Goal: Task Accomplishment & Management: Manage account settings

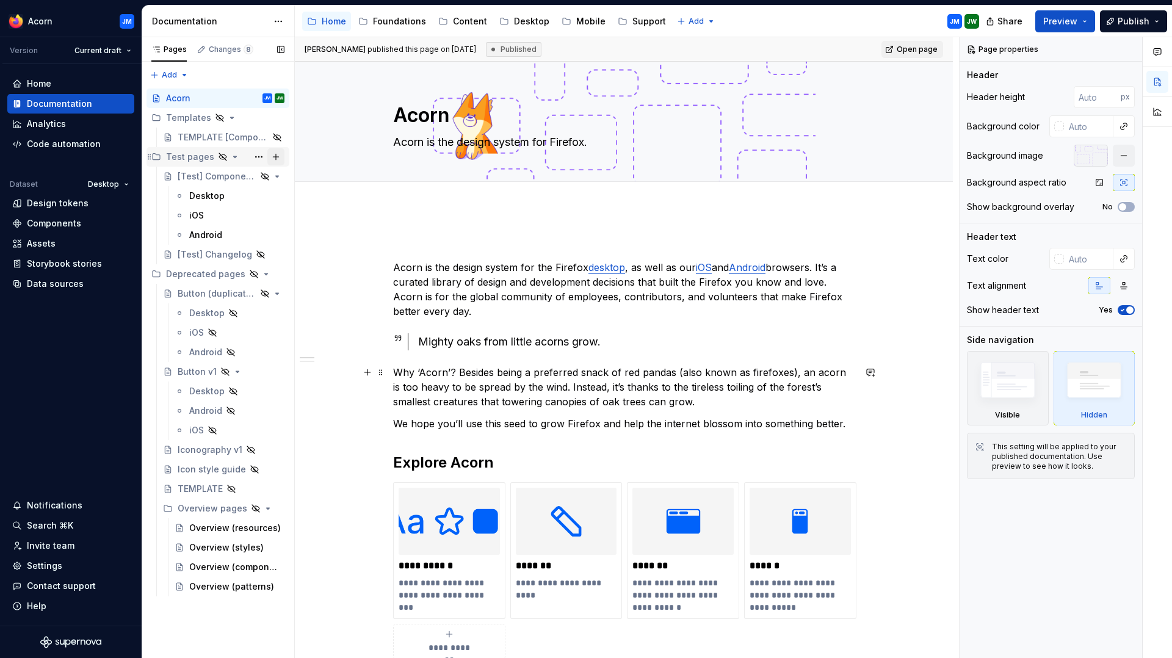
scroll to position [154, 0]
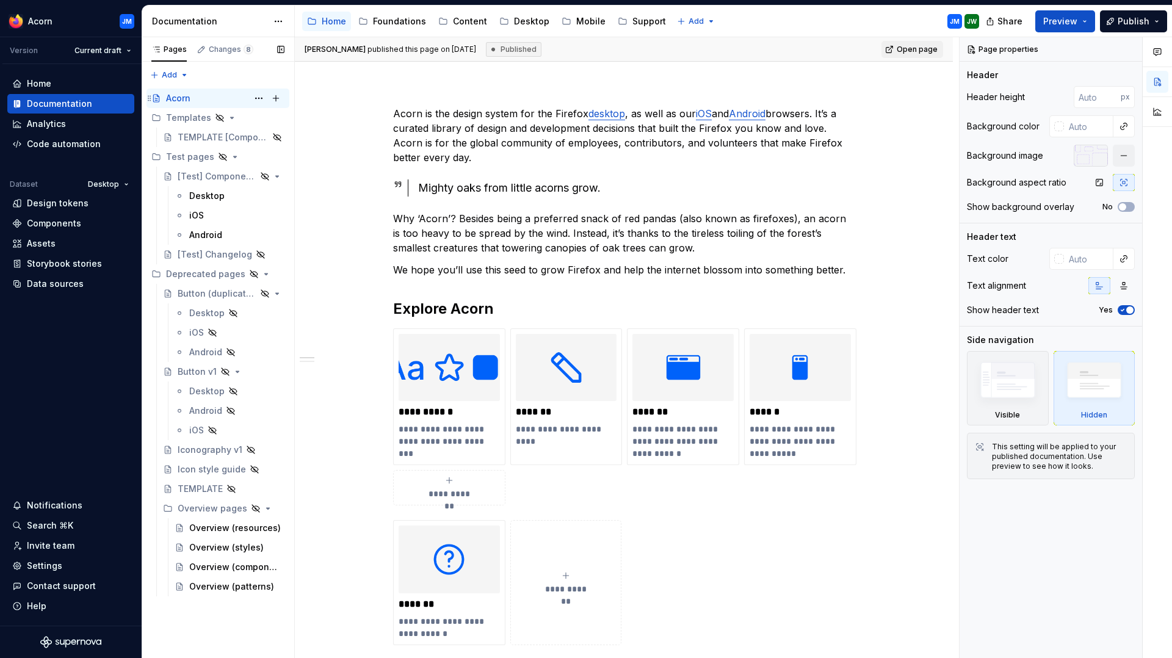
click at [174, 96] on div "Acorn" at bounding box center [178, 98] width 24 height 12
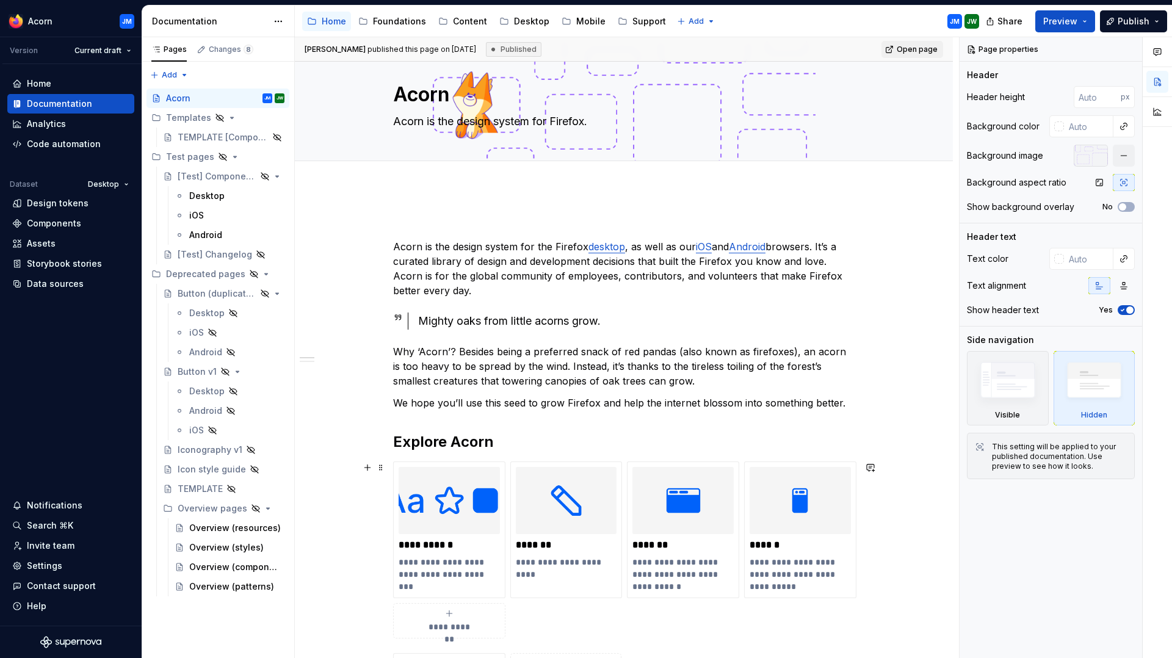
scroll to position [0, 0]
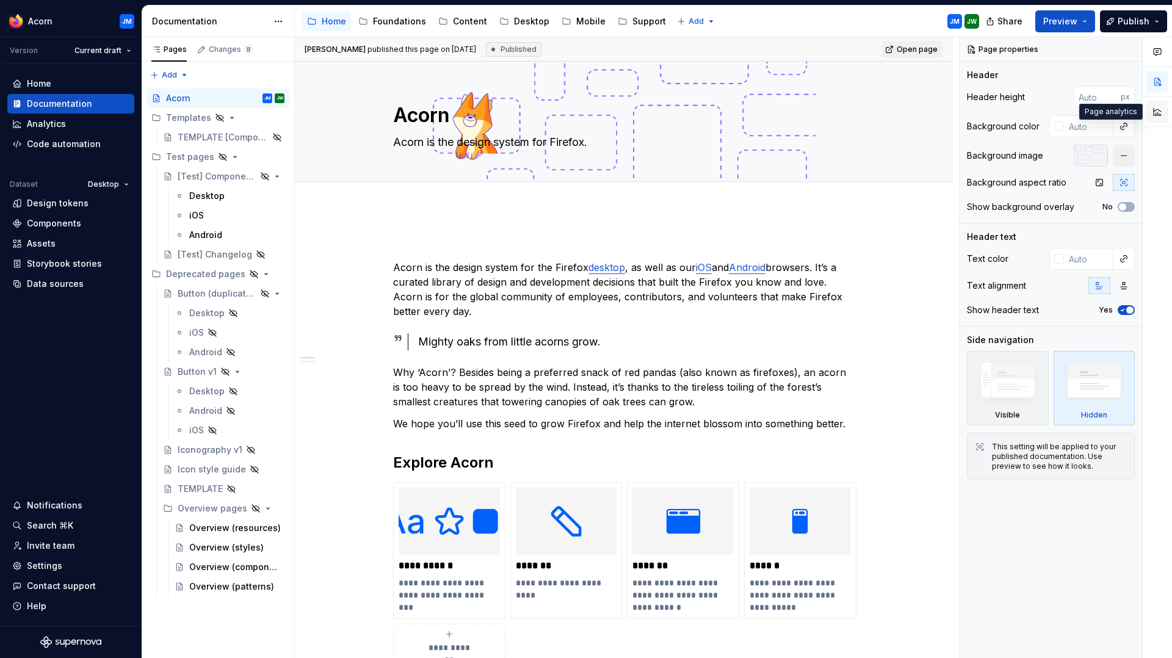
click at [1155, 113] on button "button" at bounding box center [1157, 112] width 22 height 22
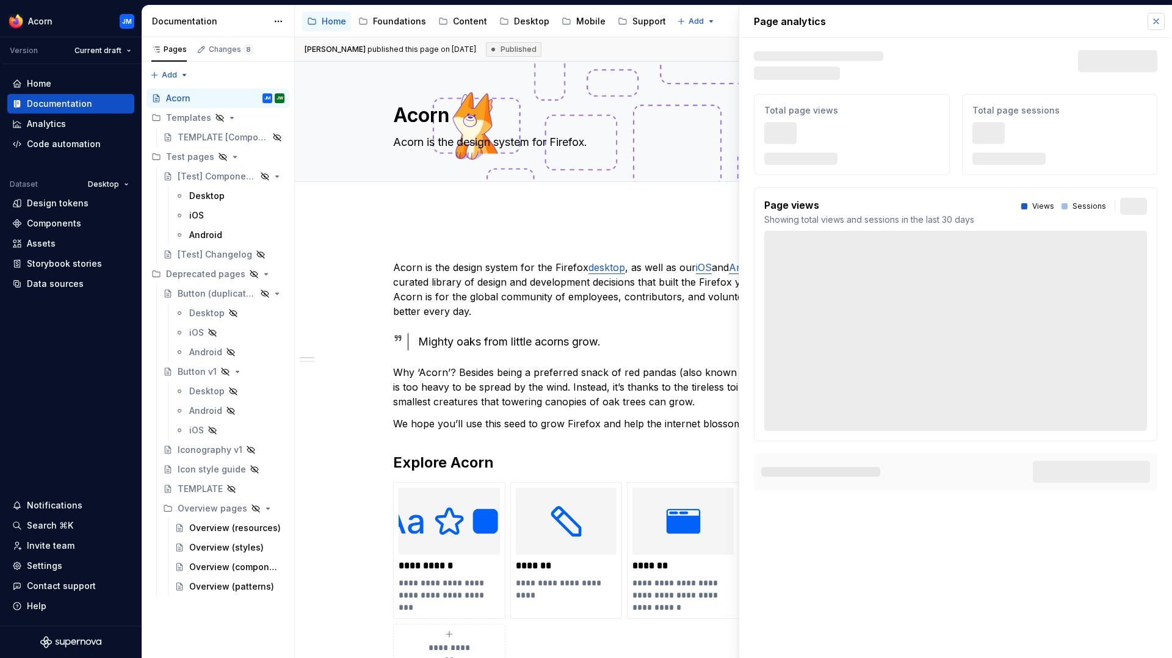
click at [1159, 21] on button "button" at bounding box center [1156, 21] width 17 height 17
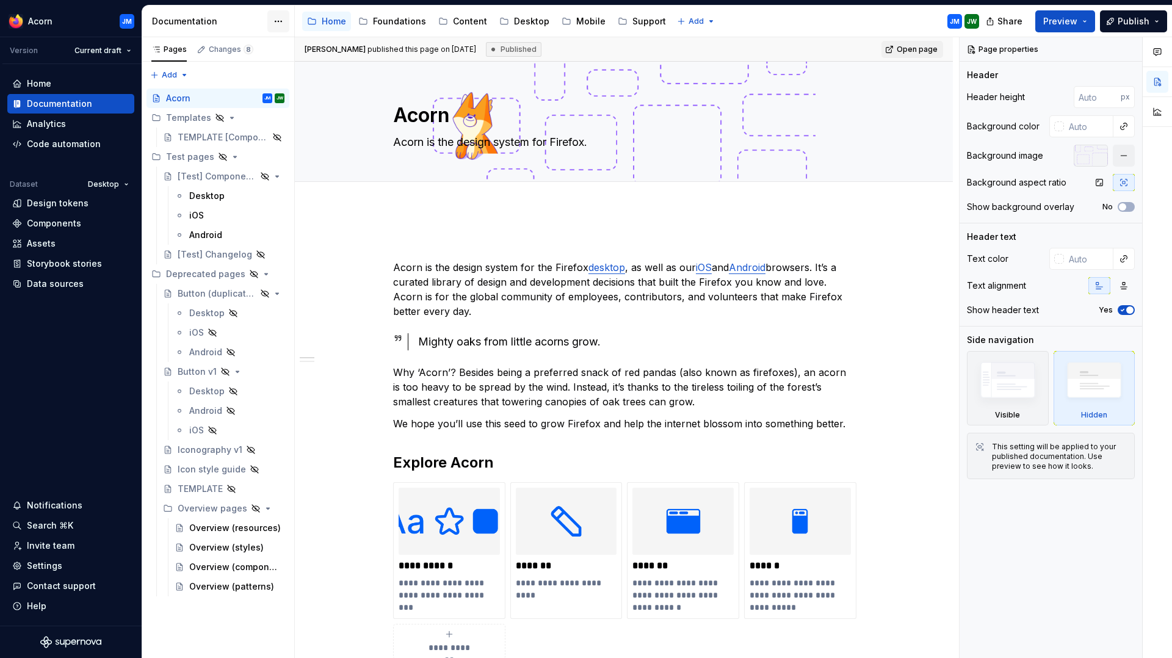
click at [281, 20] on html "Acorn JM Version Current draft Home Documentation Analytics Code automation Dat…" at bounding box center [586, 329] width 1172 height 658
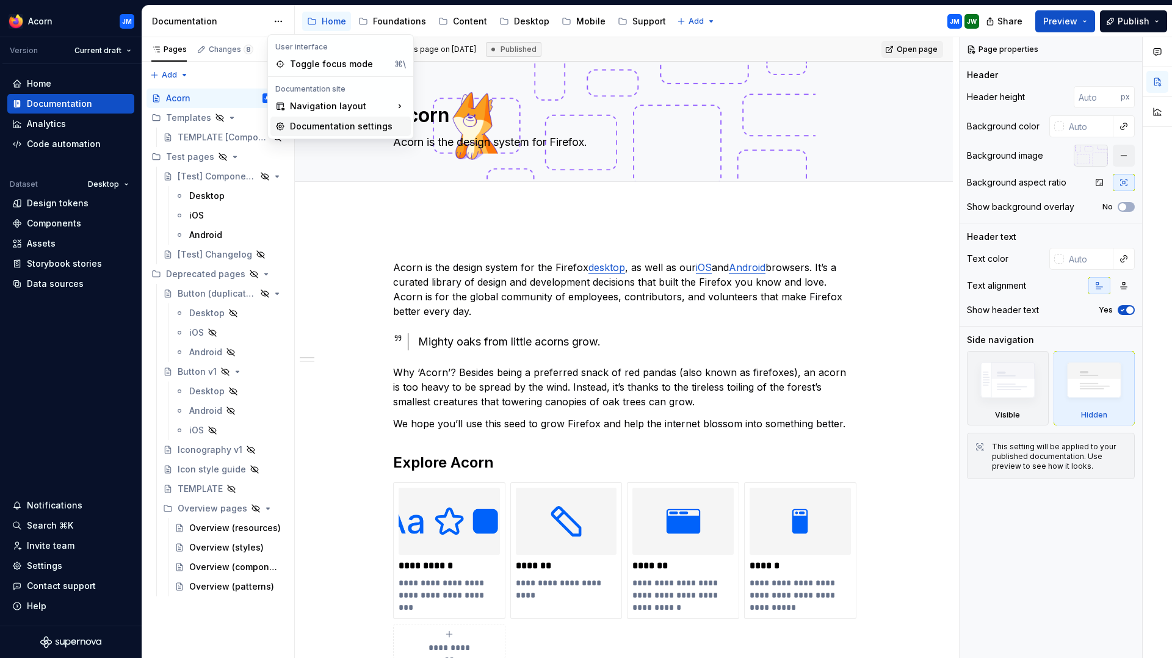
click at [324, 123] on div "Documentation settings" at bounding box center [348, 126] width 116 height 12
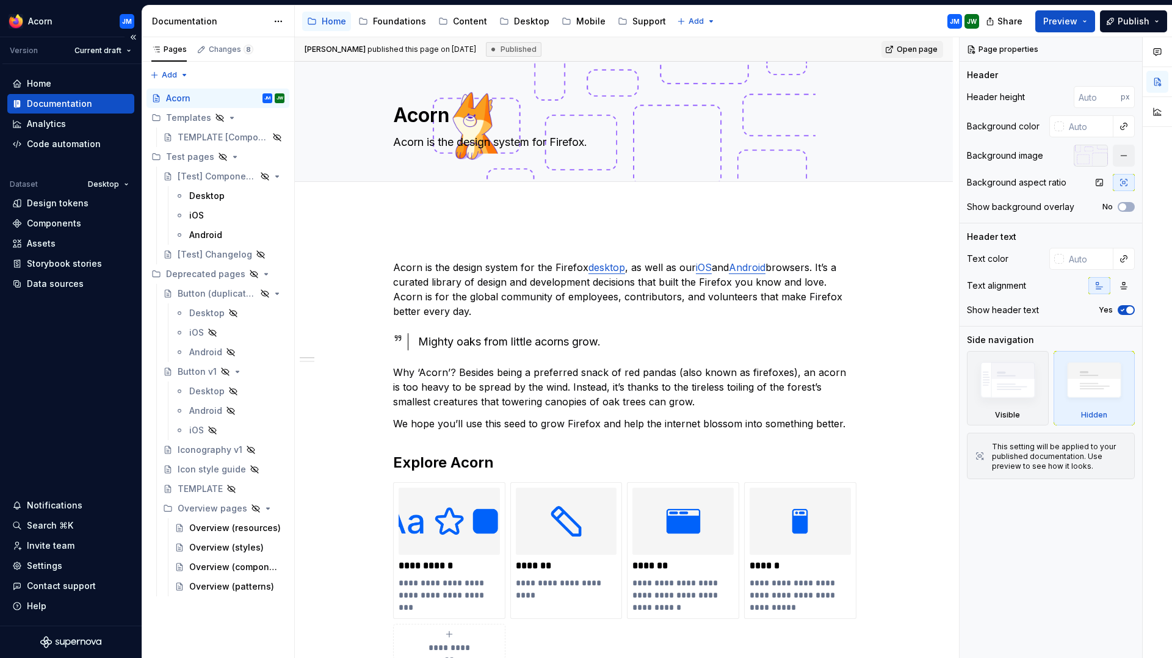
click at [54, 388] on div "Home Documentation Analytics Code automation Dataset Desktop Design tokens Comp…" at bounding box center [71, 345] width 142 height 562
type textarea "*"
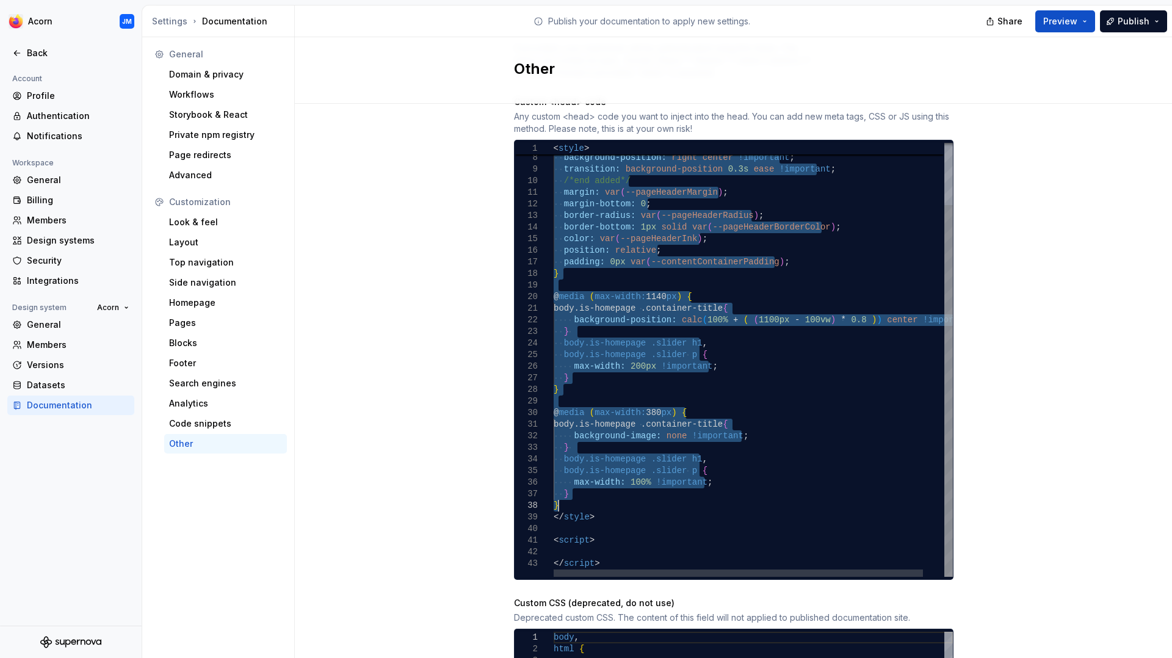
drag, startPoint x: 554, startPoint y: 159, endPoint x: 679, endPoint y: 491, distance: 354.9
click at [679, 491] on div "body.is-homepage .slider h1 , body.is-homepage .slider p { max-width: 100% !imp…" at bounding box center [765, 324] width 422 height 506
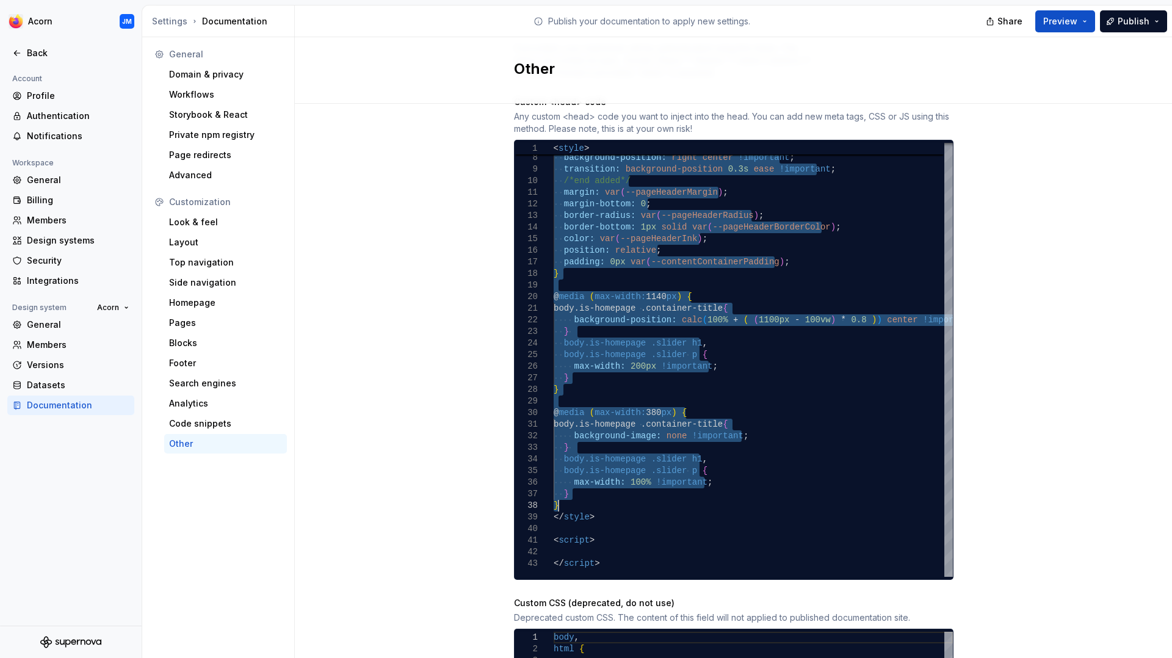
click at [382, 358] on div "Enable Lottie player The Lottie Player will be enabled in your documentation, a…" at bounding box center [733, 342] width 877 height 810
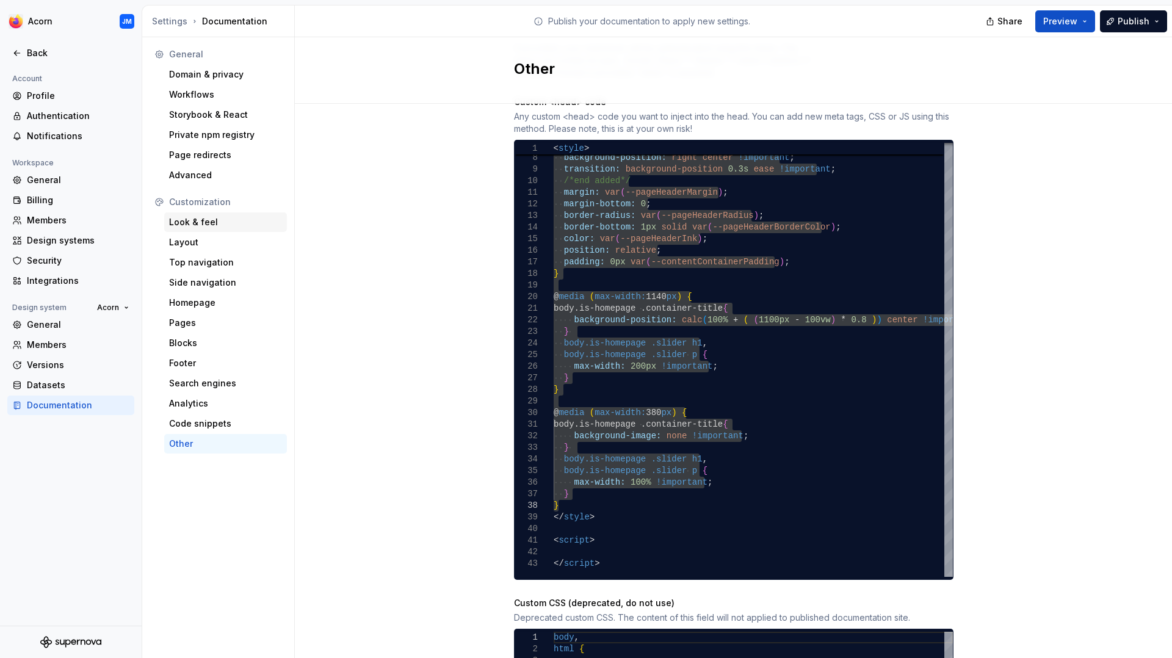
click at [198, 220] on div "Look & feel" at bounding box center [225, 222] width 113 height 12
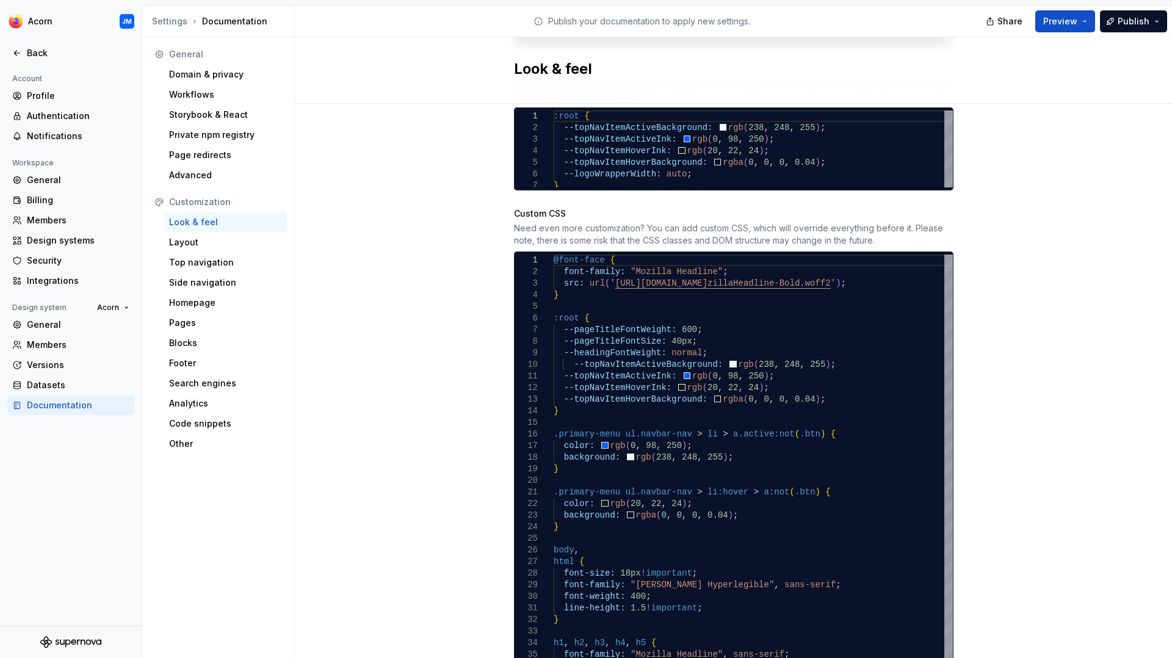
scroll to position [718, 0]
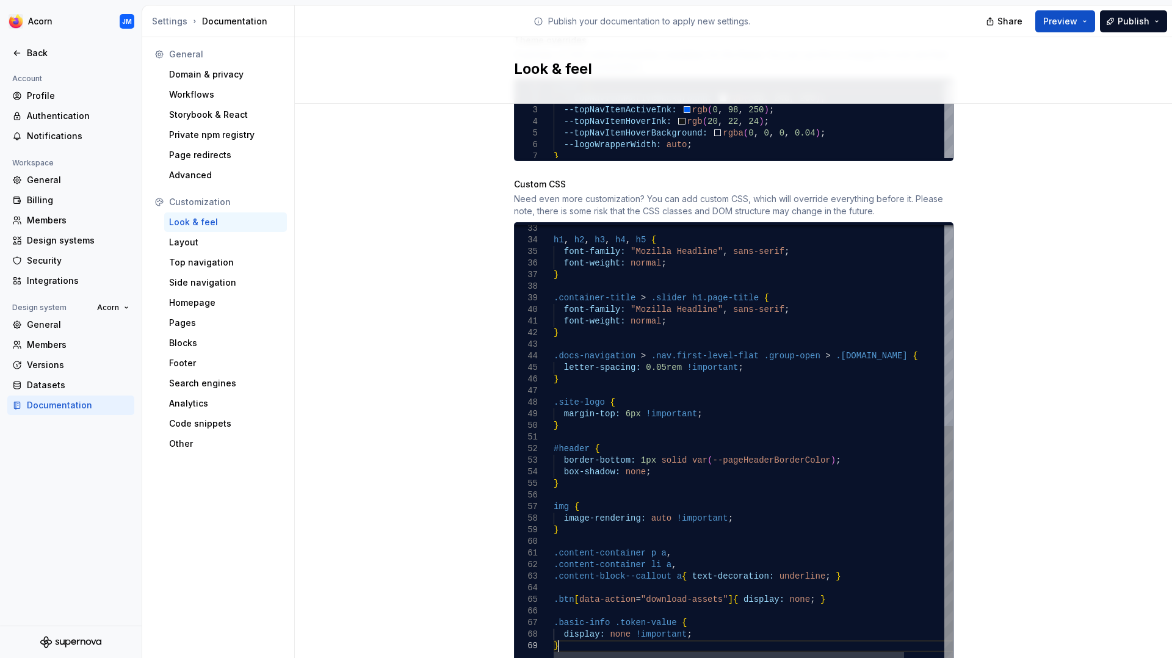
click at [573, 633] on div "h1 , h2 , h3 , h4 , h5 { font-family: "Mozilla Headline" , sans-serif ; font-we…" at bounding box center [776, 256] width 445 height 808
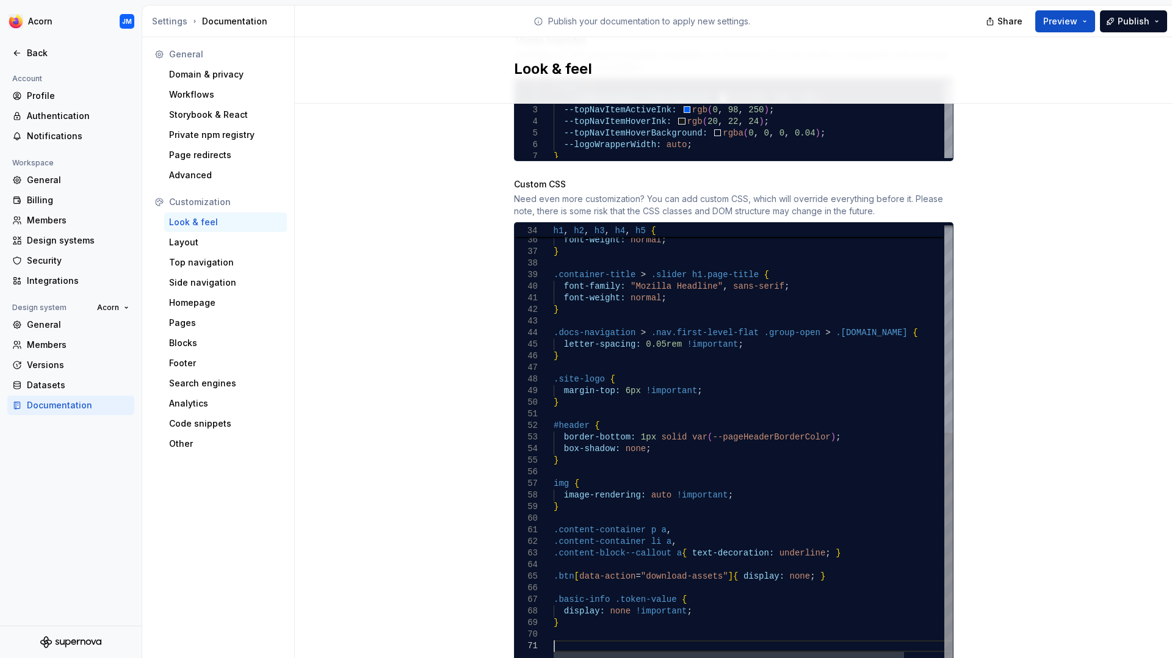
scroll to position [9, 0]
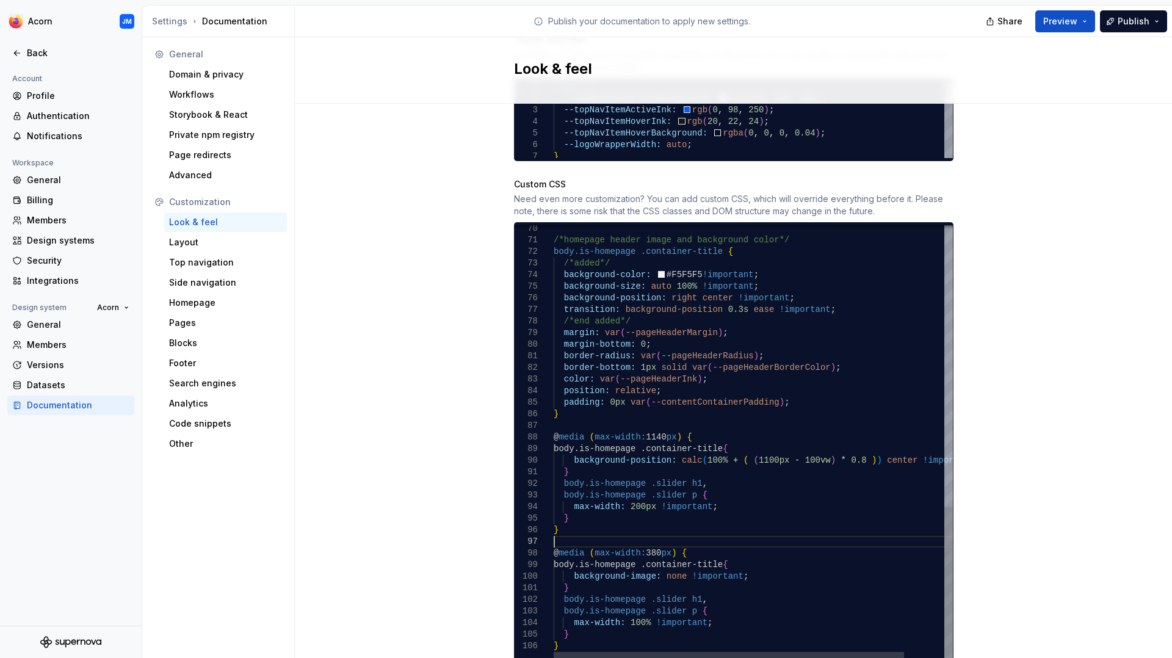
click at [568, 528] on div "/*homepage header image and background color*/ body.is-homepage .container-titl…" at bounding box center [776, 40] width 445 height 1237
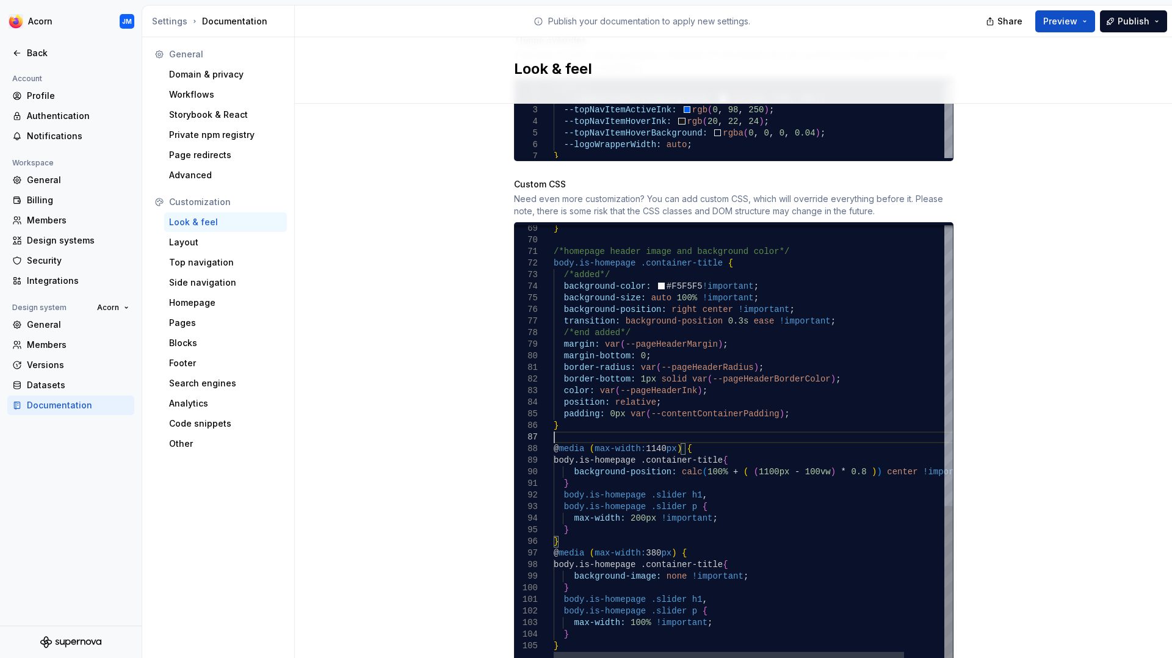
click at [563, 421] on div "/*homepage header image and background color*/ body.is-homepage .container-titl…" at bounding box center [776, 46] width 445 height 1225
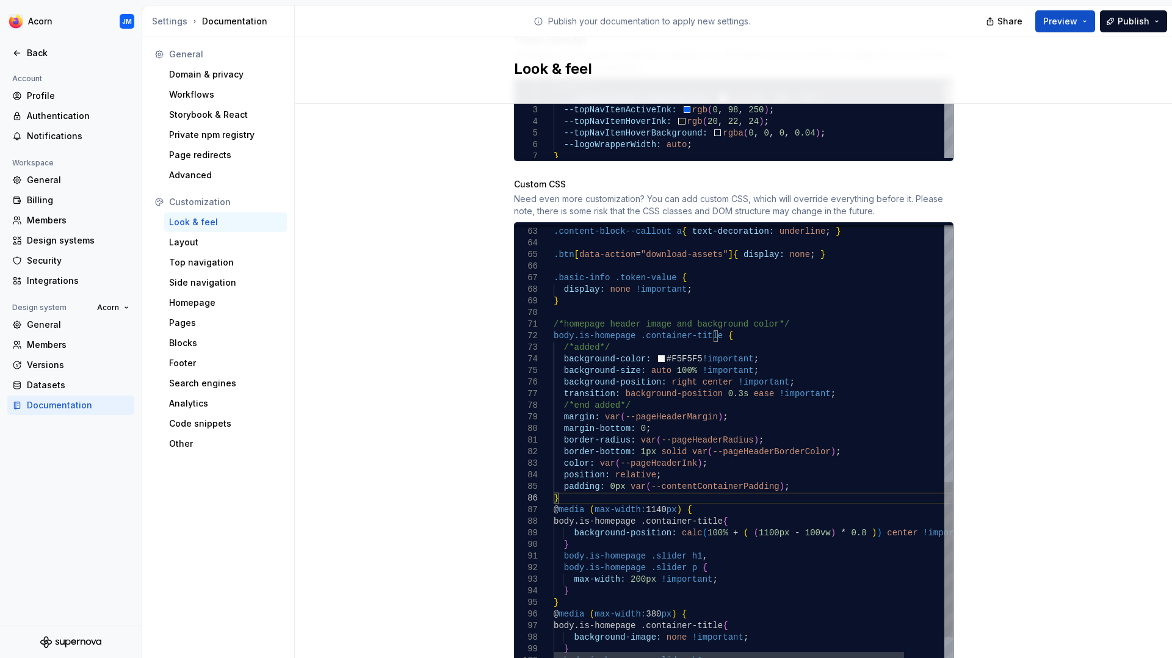
click at [833, 384] on div "/*homepage header image and background color*/ body.is-homepage .container-titl…" at bounding box center [776, 114] width 445 height 1214
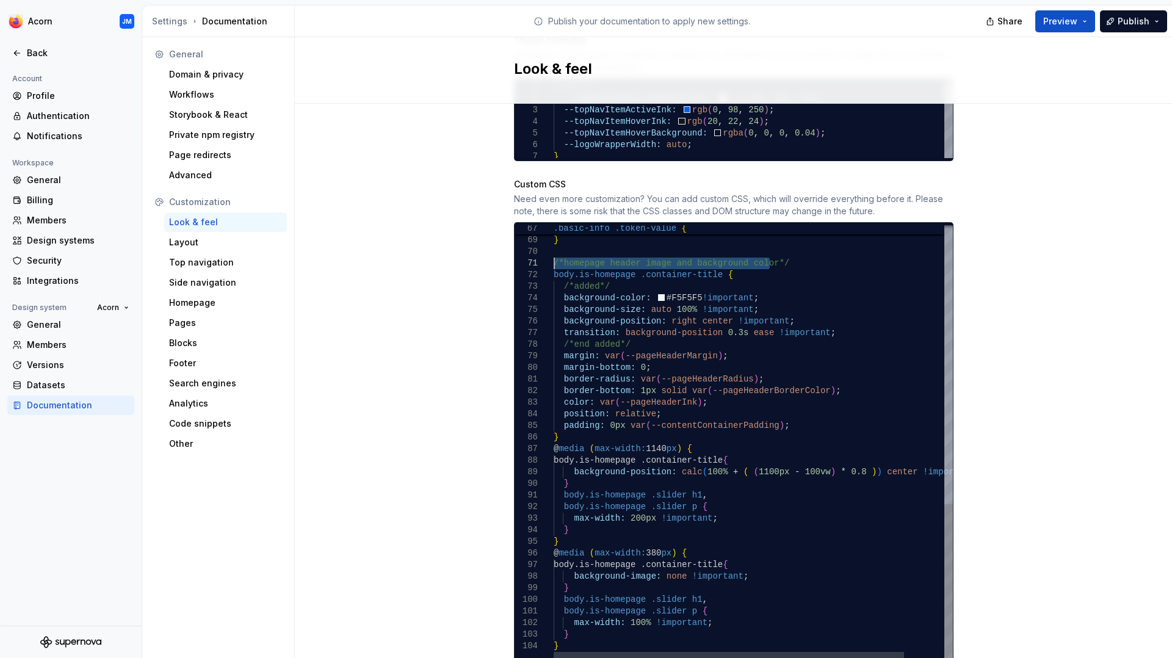
drag, startPoint x: 771, startPoint y: 248, endPoint x: 554, endPoint y: 249, distance: 217.3
click at [554, 249] on div "/*homepage header image and background color*/ body.is-homepage .container-titl…" at bounding box center [776, 53] width 445 height 1214
click at [567, 632] on div "/*homepage header image and background color*/ body.is-homepage .container-titl…" at bounding box center [776, 53] width 445 height 1214
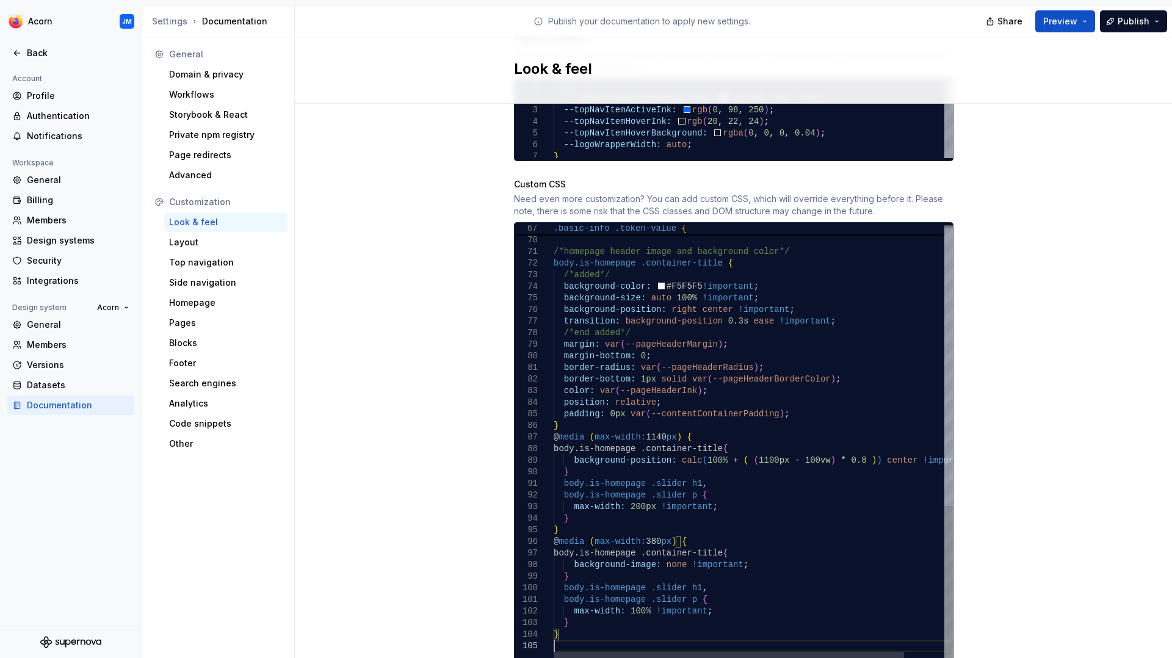
scroll to position [46, 0]
click at [560, 633] on div "/*homepage header image and background color*/ body.is-homepage .container-titl…" at bounding box center [776, 46] width 445 height 1225
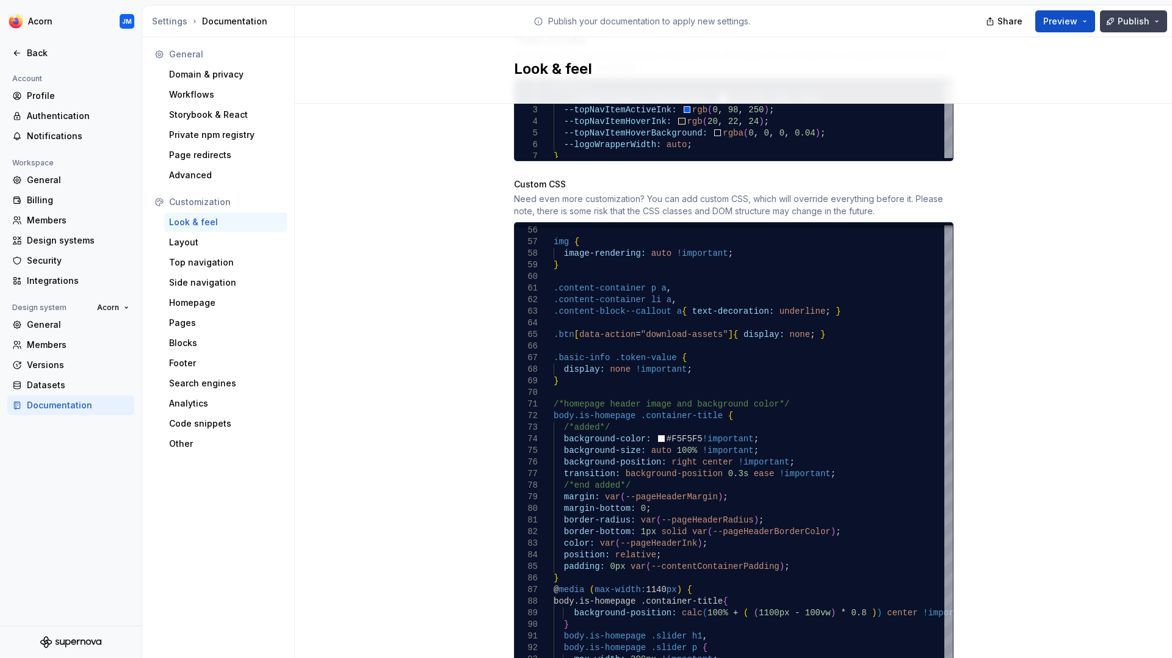
click at [1135, 26] on span "Publish" at bounding box center [1134, 21] width 32 height 12
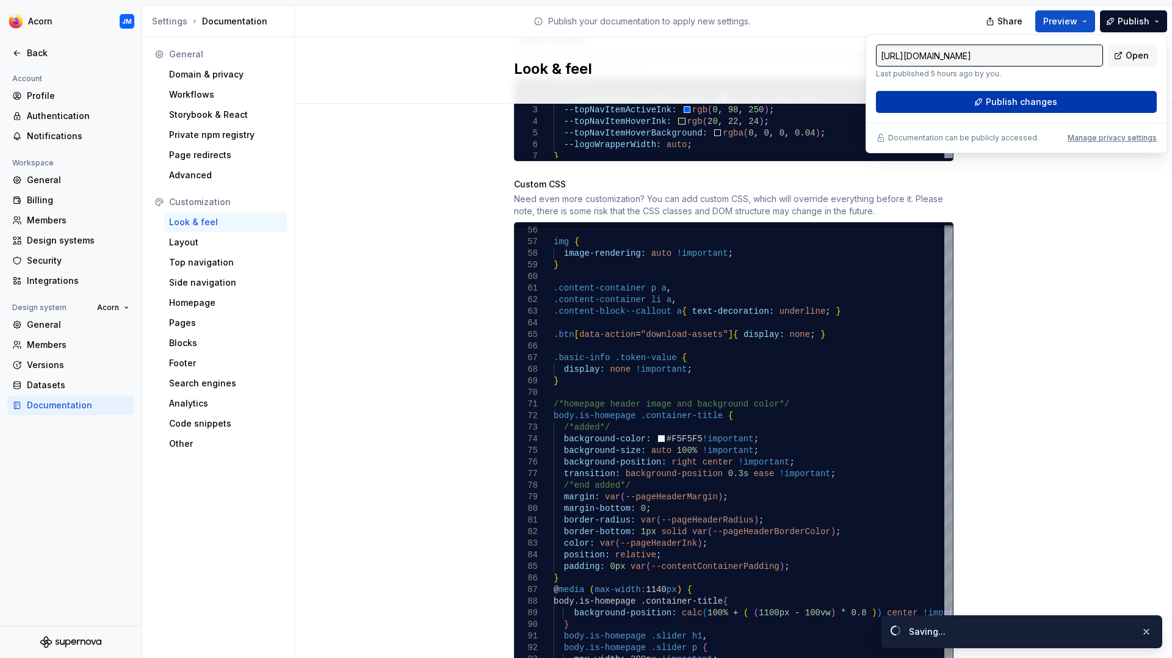
click at [1068, 98] on button "Publish changes" at bounding box center [1016, 102] width 281 height 22
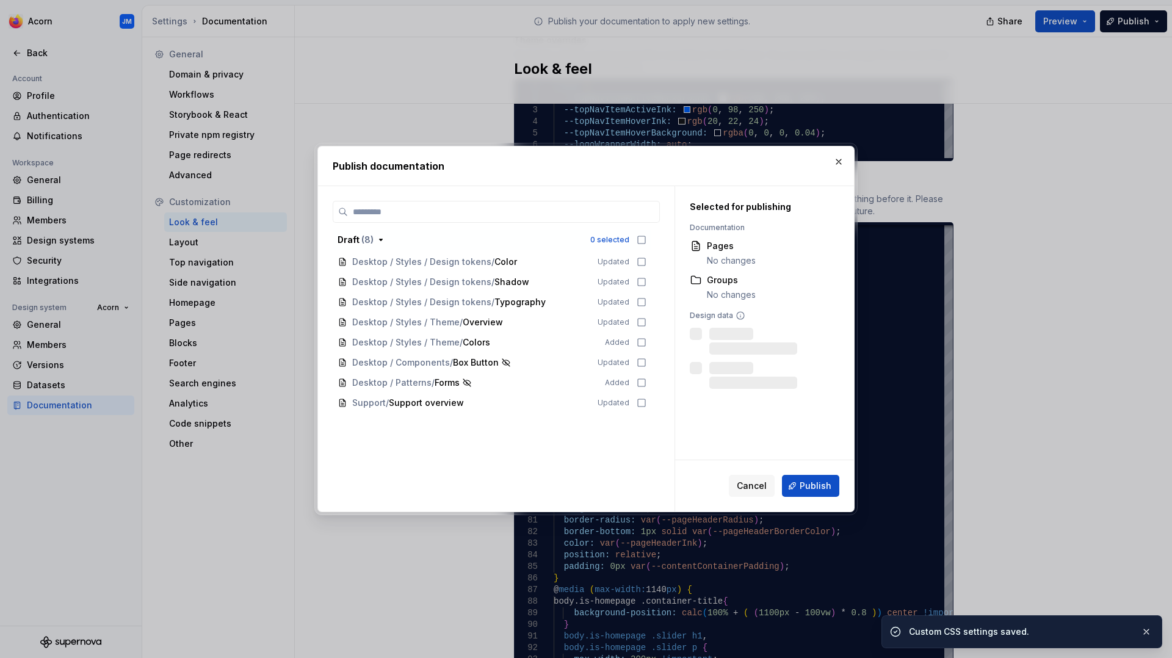
scroll to position [718, 0]
click at [815, 488] on span "Publish" at bounding box center [816, 486] width 32 height 12
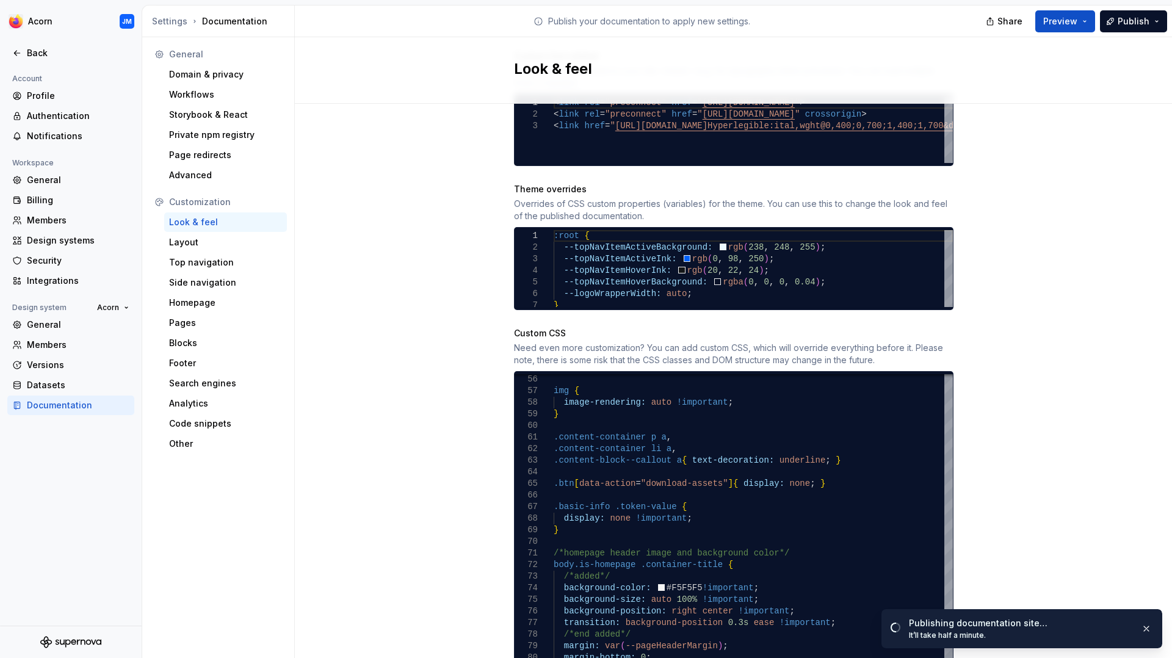
scroll to position [513, 0]
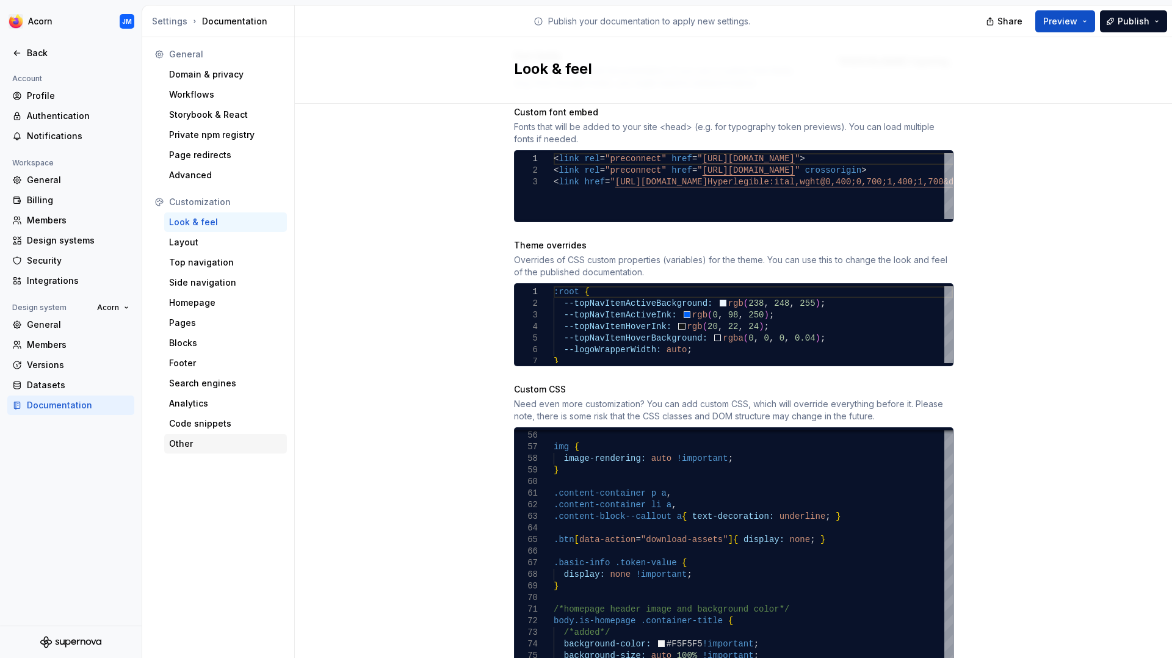
click at [178, 441] on div "Other" at bounding box center [225, 444] width 113 height 12
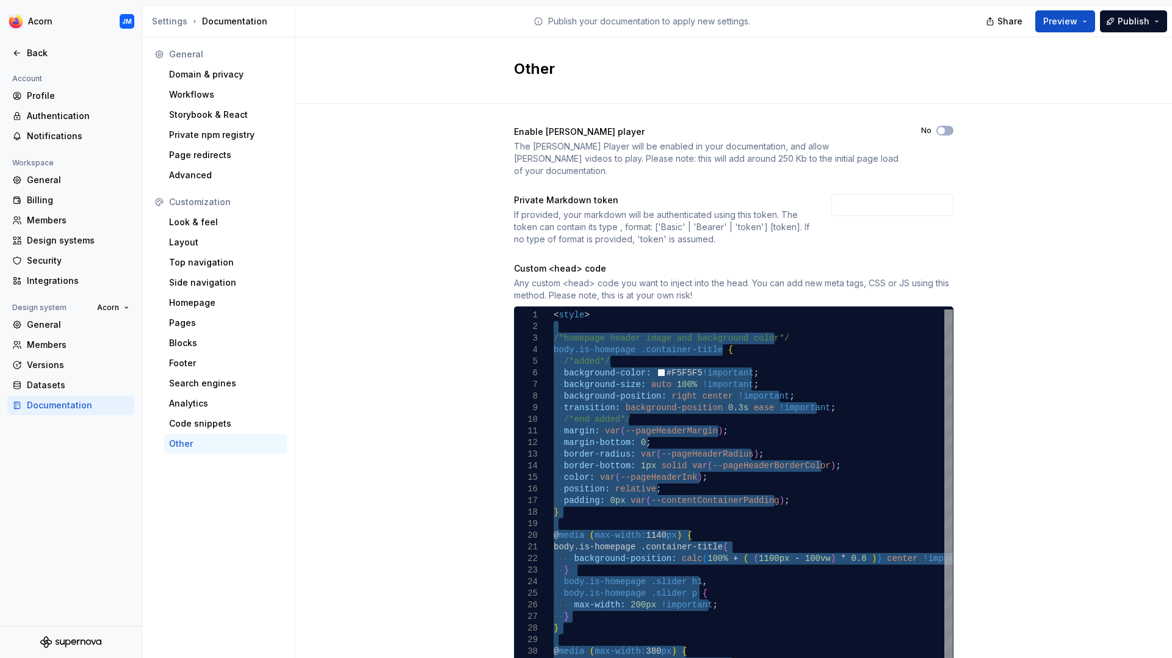
drag, startPoint x: 560, startPoint y: 316, endPoint x: 712, endPoint y: 646, distance: 364.1
click at [703, 654] on div "/*homepage header image and background color*/ body.is-homepage .container-titl…" at bounding box center [765, 563] width 422 height 506
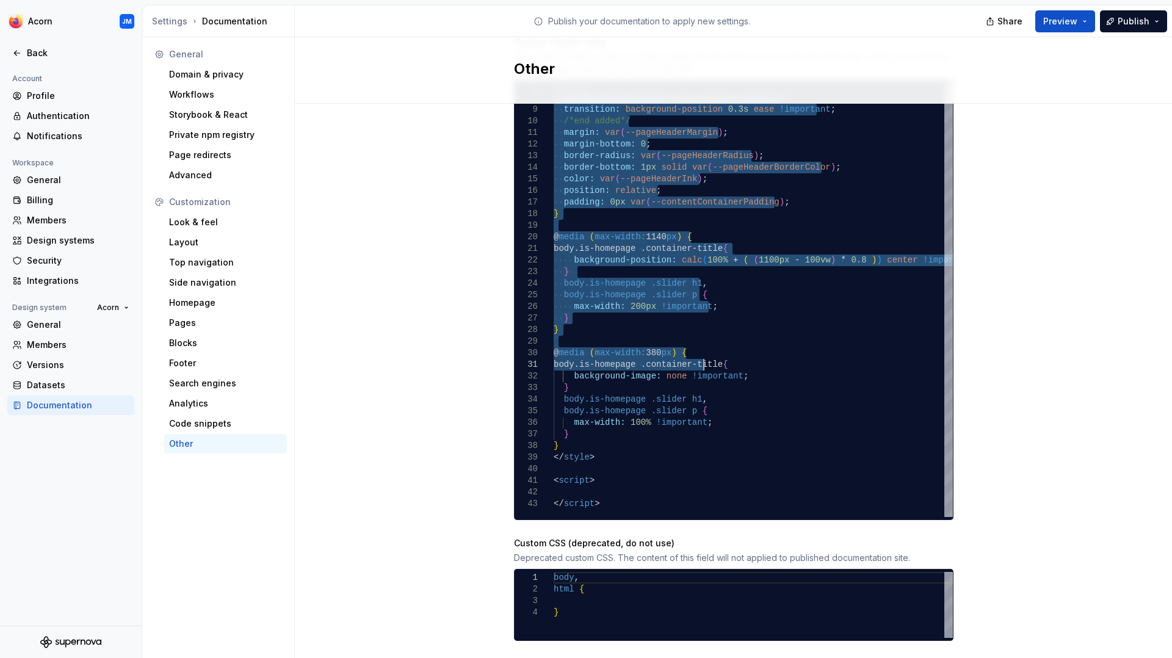
scroll to position [237, 0]
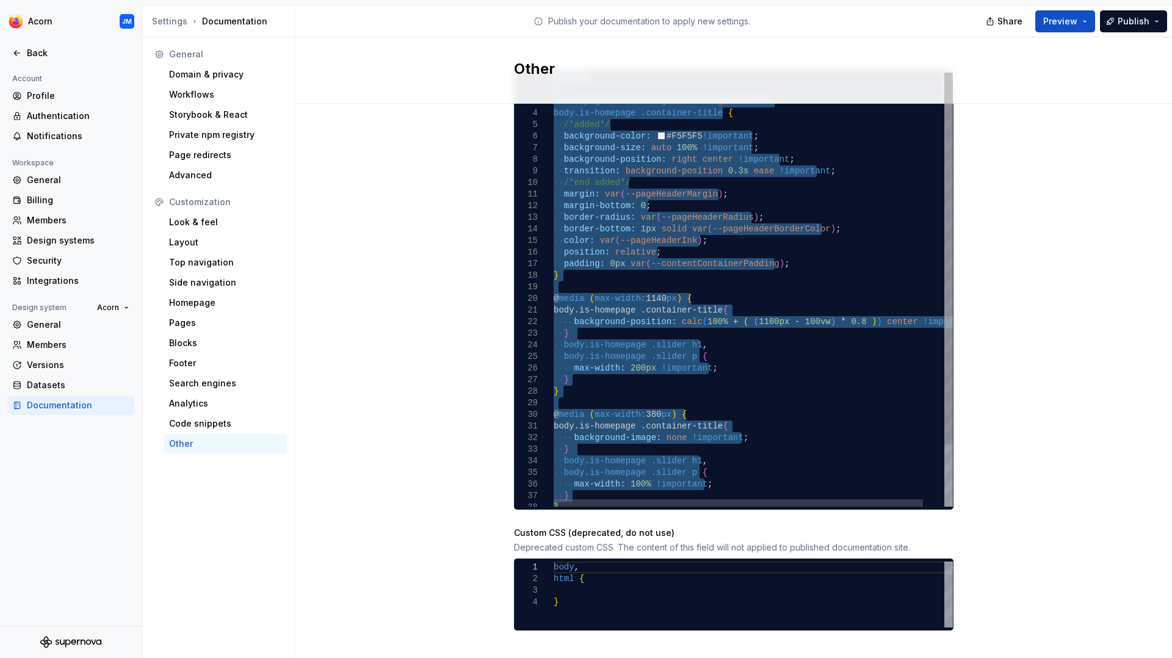
drag, startPoint x: 562, startPoint y: 423, endPoint x: 527, endPoint y: 56, distance: 368.5
click at [554, 73] on div "background-size: auto 100% !important ; background-position: right center !impo…" at bounding box center [765, 326] width 422 height 506
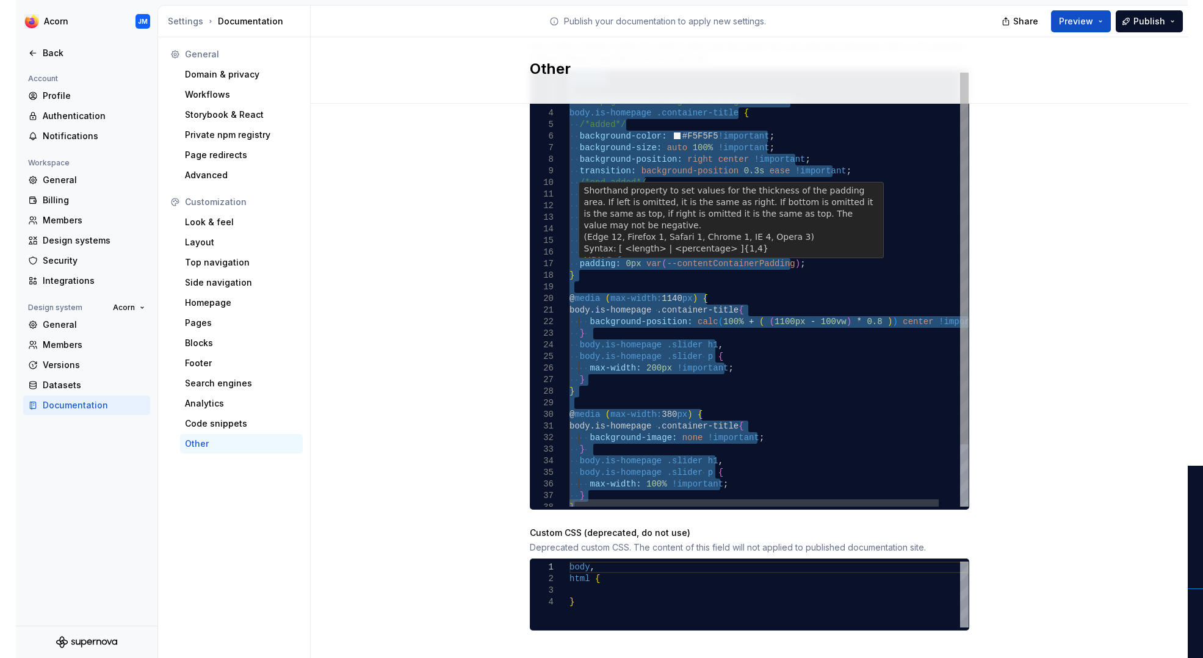
scroll to position [0, 0]
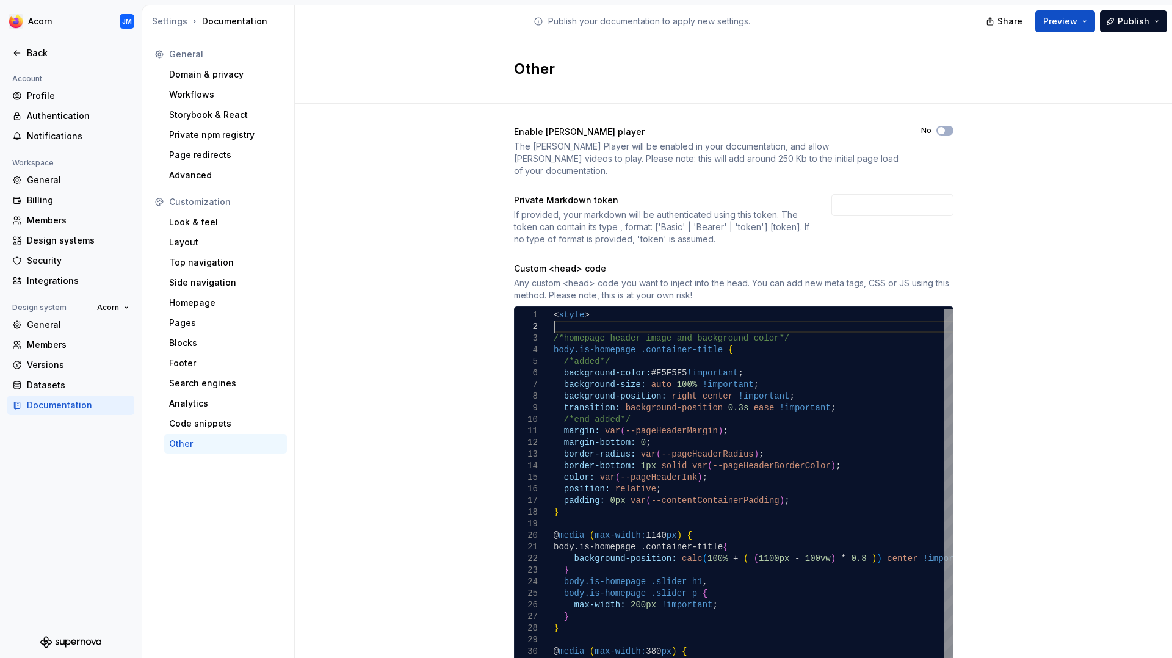
click at [588, 319] on div "< style > /*homepage header image and background color*/ body.is-homepage .cont…" at bounding box center [765, 563] width 422 height 506
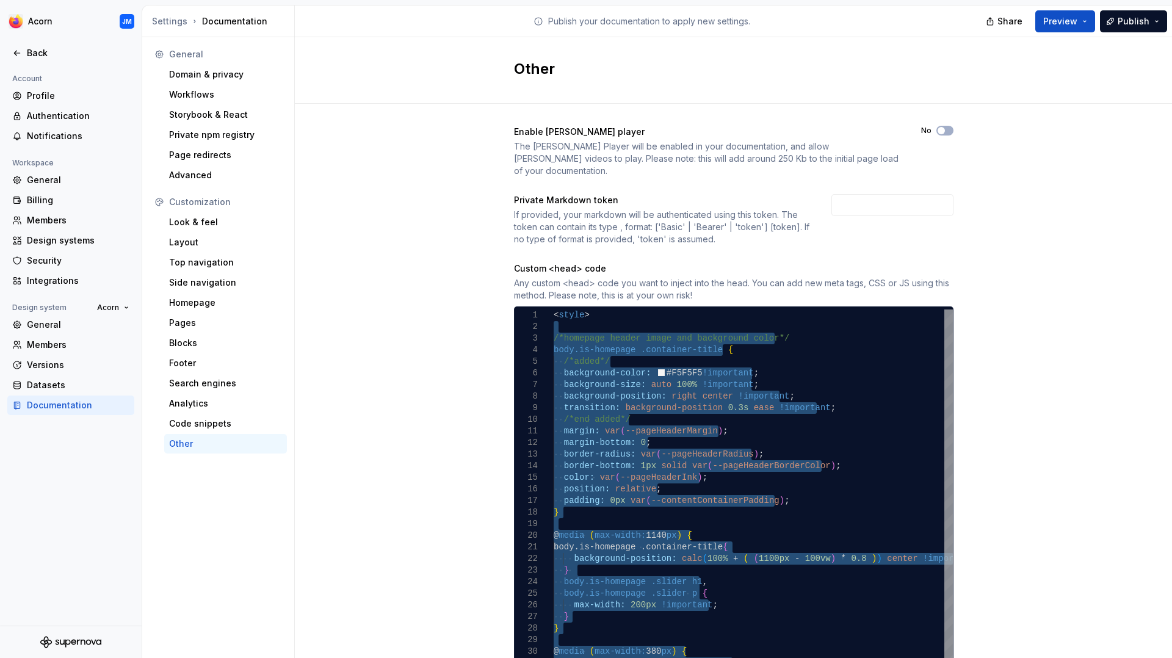
drag, startPoint x: 555, startPoint y: 315, endPoint x: 744, endPoint y: 657, distance: 391.3
click at [744, 657] on div "< style > /*homepage header image and background color*/ body.is-homepage .cont…" at bounding box center [765, 563] width 422 height 506
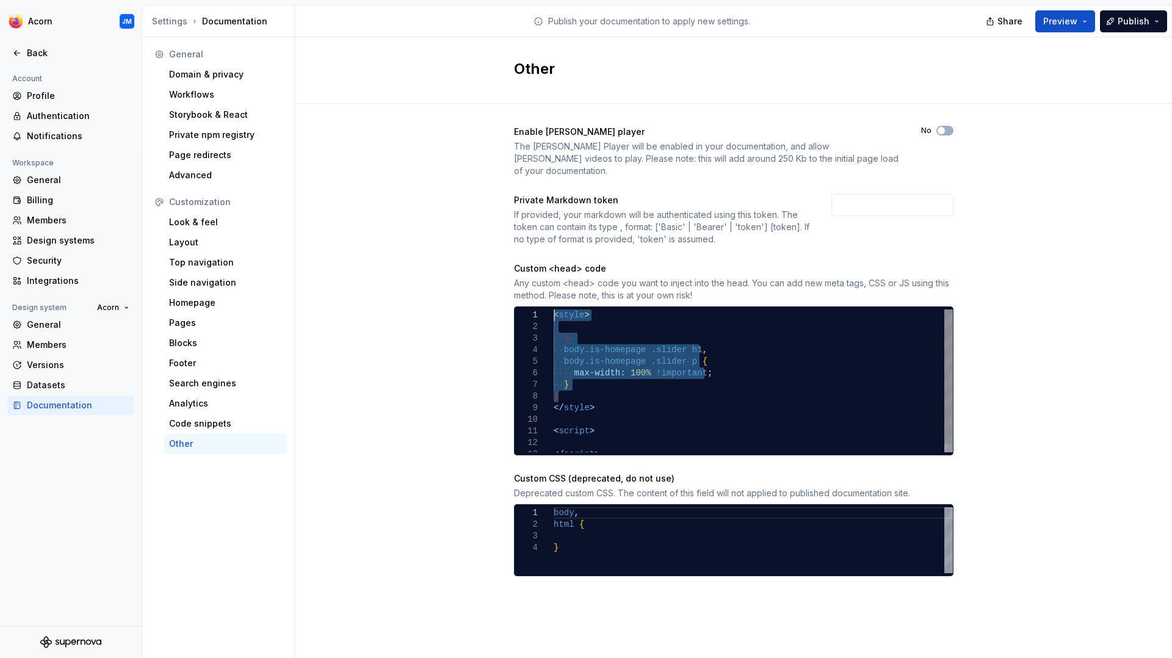
drag, startPoint x: 560, startPoint y: 383, endPoint x: 533, endPoint y: 308, distance: 79.7
click at [554, 310] on div "} body.is-homepage .slider h1 , body.is-homepage .slider p { max-width: 100% !i…" at bounding box center [753, 385] width 399 height 151
click at [599, 329] on div "< style > } body.is-homepage .slider h1 , body.is-homepage .slider p { max-widt…" at bounding box center [753, 385] width 399 height 151
drag, startPoint x: 554, startPoint y: 314, endPoint x: 590, endPoint y: 382, distance: 76.5
click at [590, 382] on div "< style > } body.is-homepage .slider h1 , body.is-homepage .slider p { max-widt…" at bounding box center [753, 385] width 399 height 151
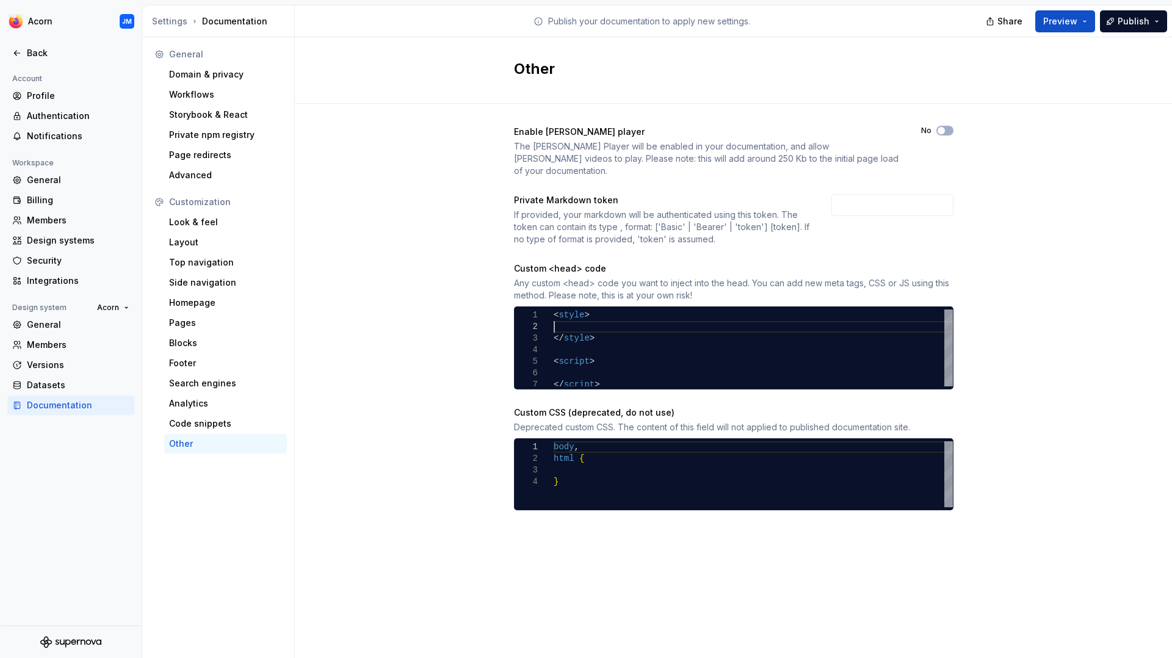
click at [1031, 288] on div "Enable Lottie player The Lottie Player will be enabled in your documentation, a…" at bounding box center [733, 330] width 877 height 453
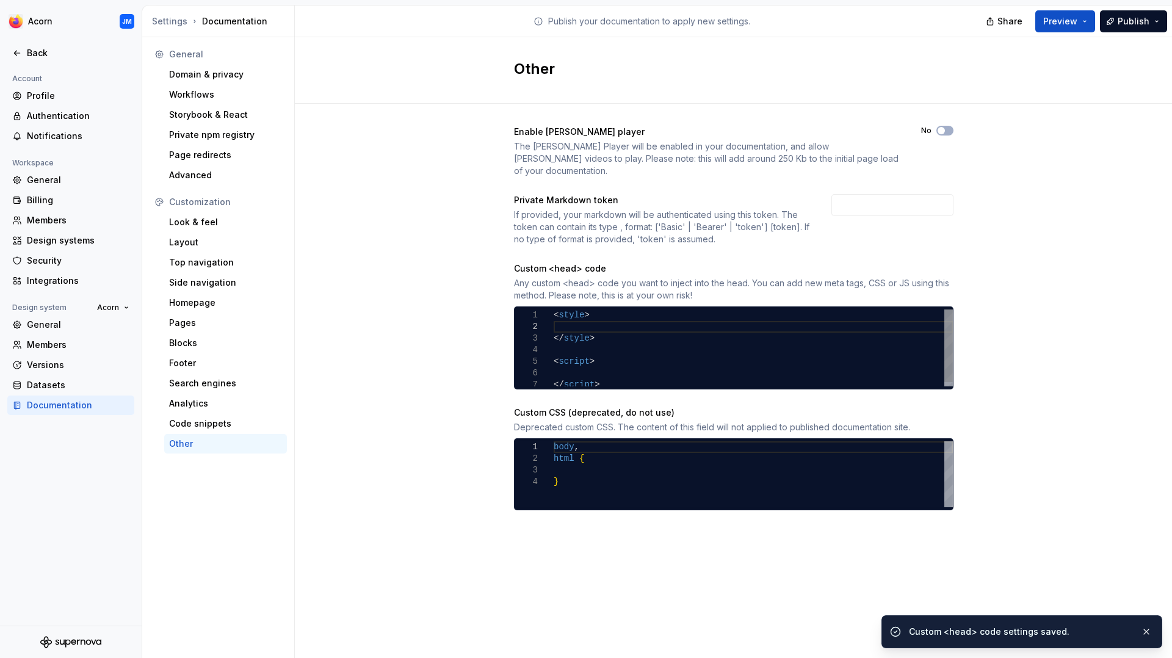
click at [594, 310] on div "< style > </ style > < script > </ script >" at bounding box center [753, 350] width 399 height 81
click at [593, 310] on div "< style > </ style > < script > </ script >" at bounding box center [753, 350] width 399 height 81
click at [1132, 23] on span "Publish" at bounding box center [1134, 21] width 32 height 12
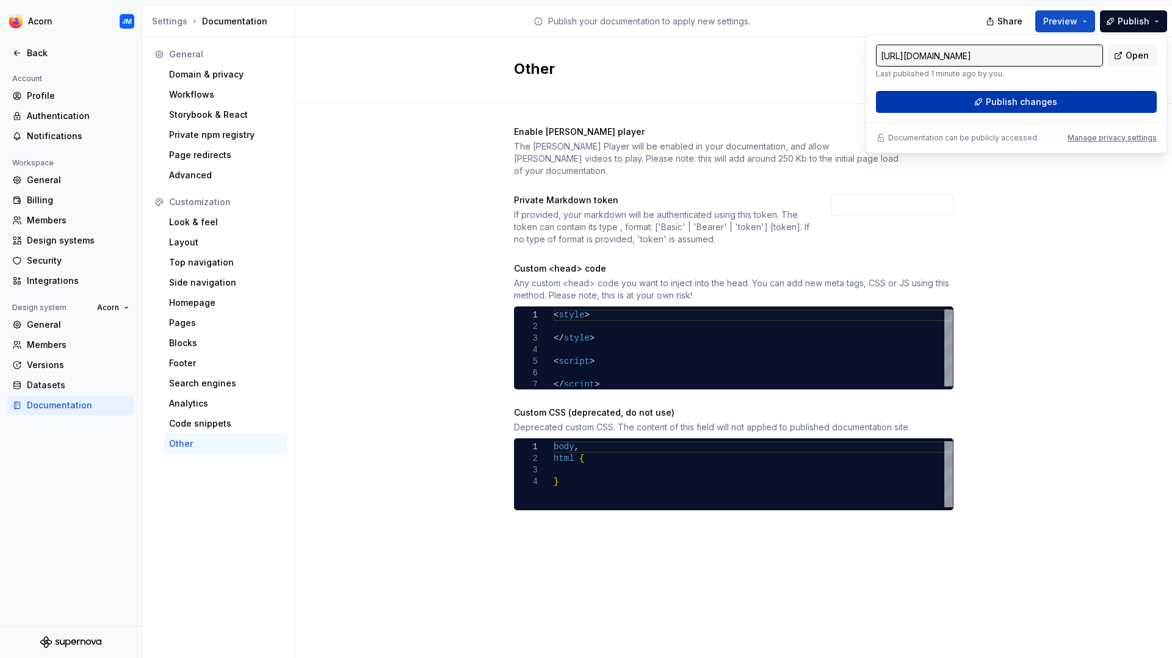
click at [1058, 106] on button "Publish changes" at bounding box center [1016, 102] width 281 height 22
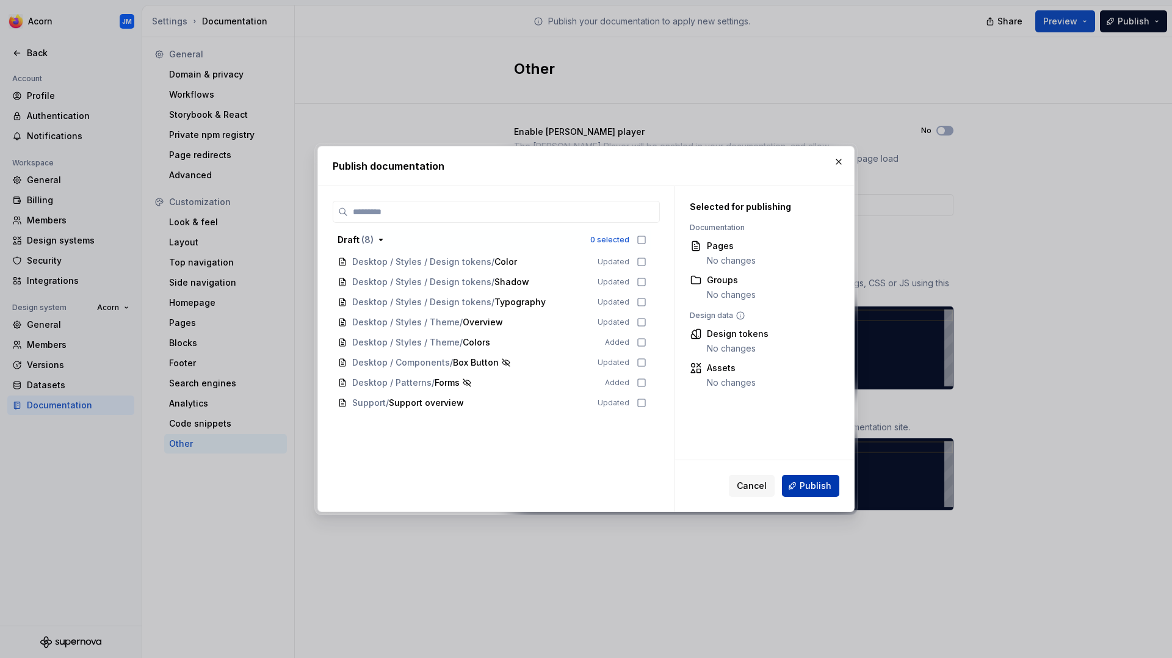
click at [813, 492] on span "Publish" at bounding box center [816, 486] width 32 height 12
